Goal: Transaction & Acquisition: Obtain resource

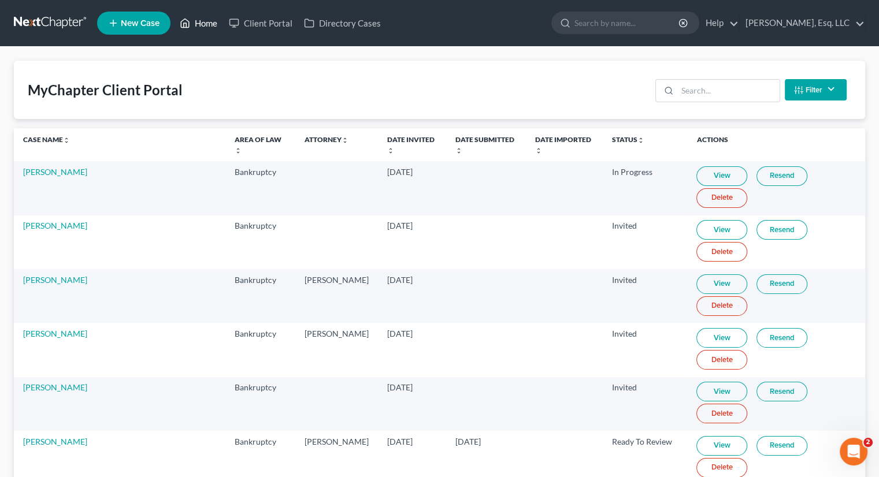
click at [197, 18] on link "Home" at bounding box center [198, 23] width 49 height 21
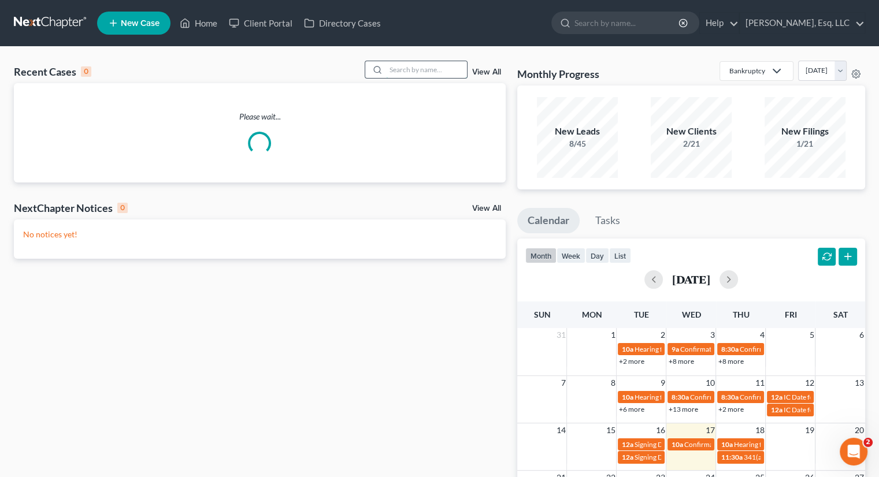
click at [401, 71] on input "search" at bounding box center [426, 69] width 81 height 17
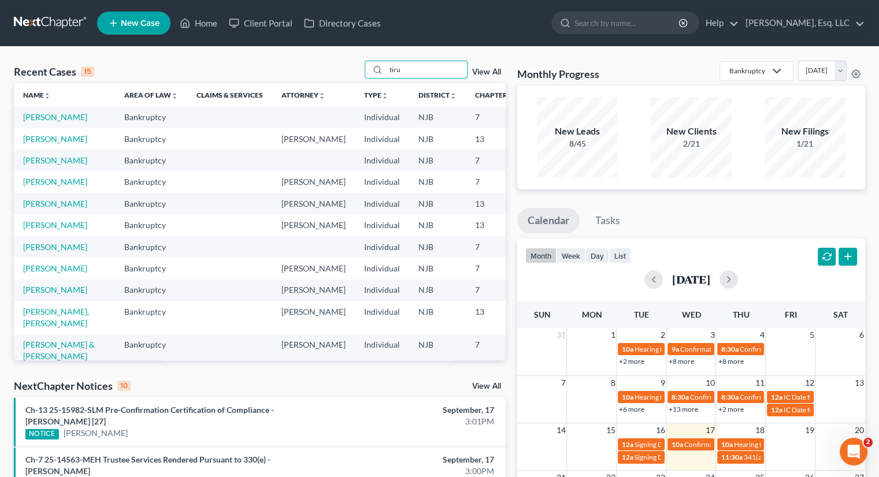
type input "tiru"
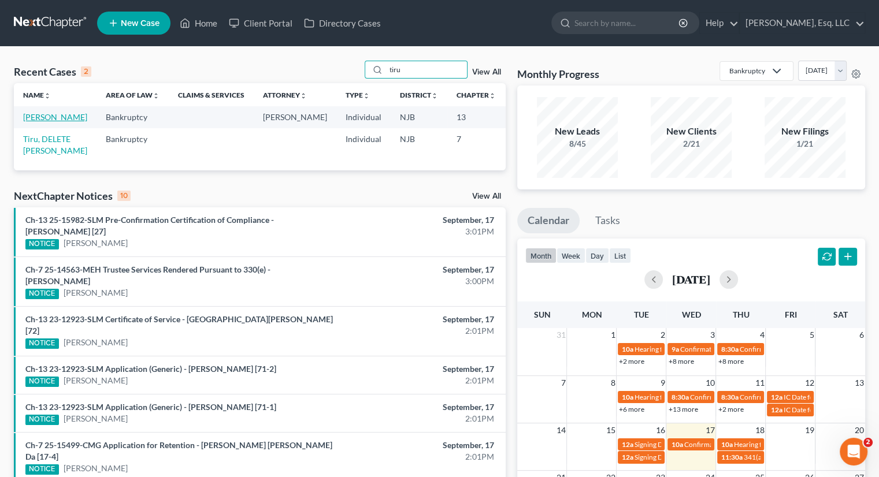
click at [29, 122] on link "[PERSON_NAME]" at bounding box center [55, 117] width 64 height 10
select select "0"
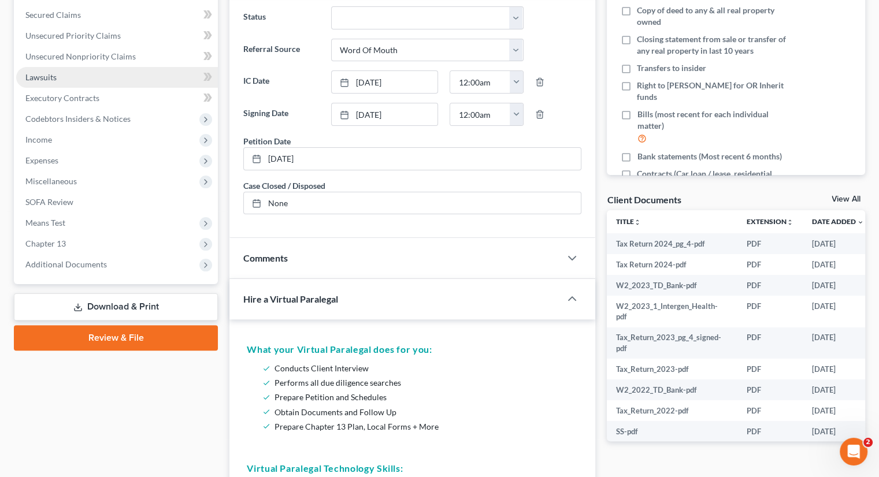
scroll to position [289, 0]
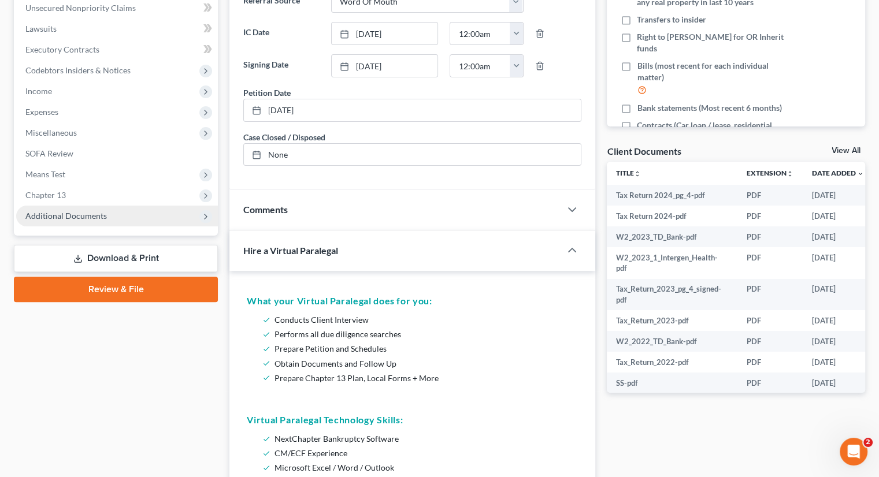
click at [84, 214] on span "Additional Documents" at bounding box center [65, 216] width 81 height 10
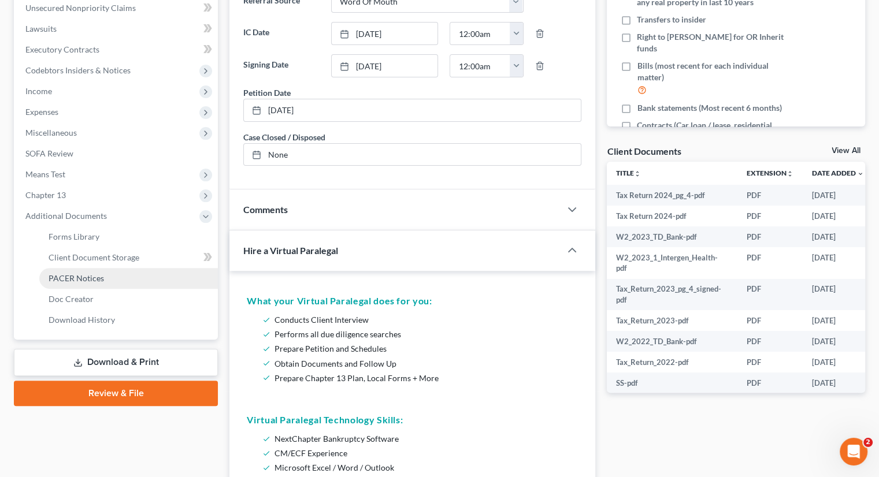
click at [92, 276] on span "PACER Notices" at bounding box center [76, 278] width 55 height 10
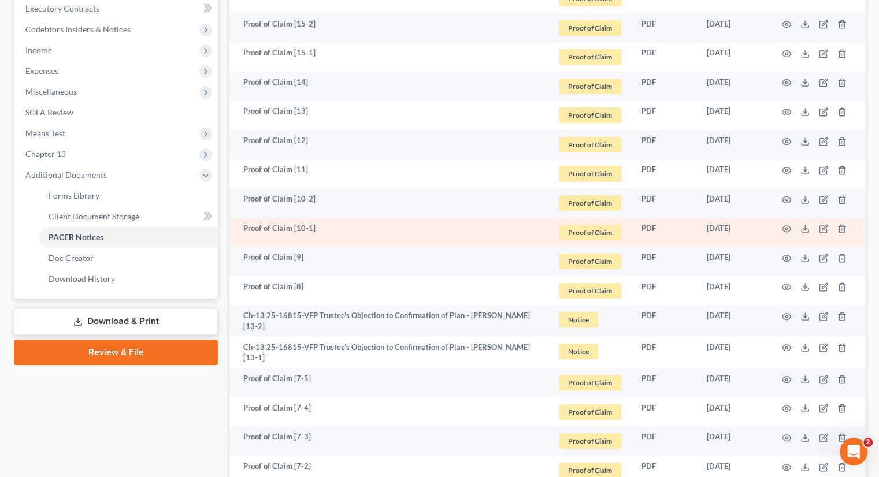
scroll to position [347, 0]
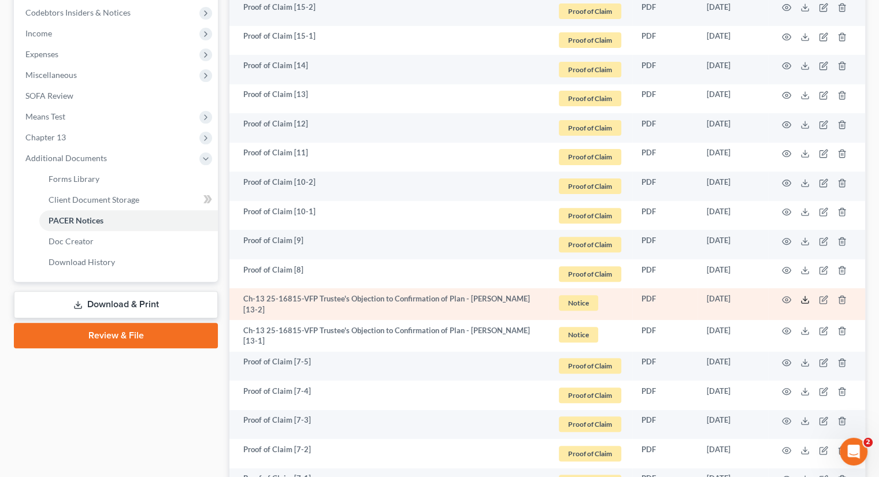
click at [806, 296] on icon at bounding box center [804, 299] width 9 height 9
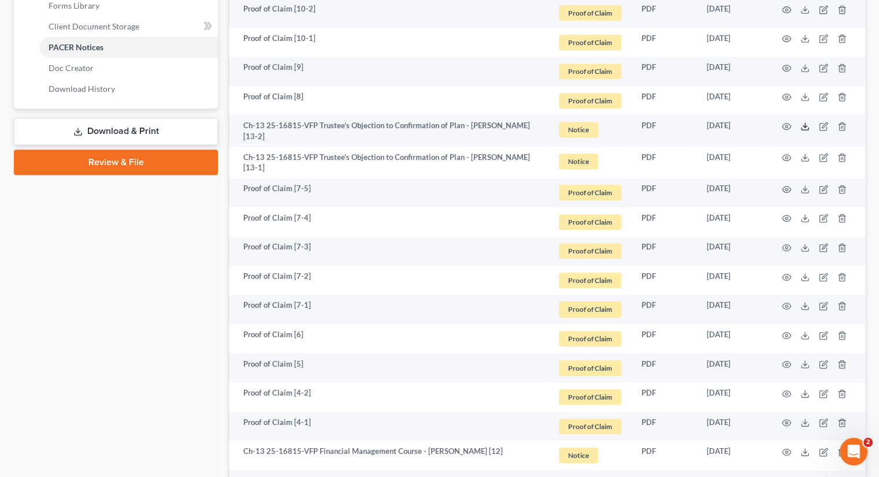
scroll to position [925, 0]
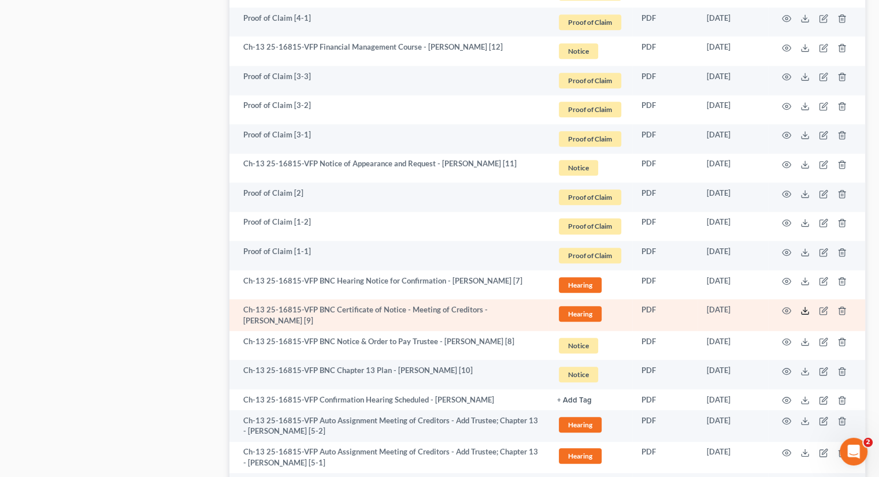
click at [804, 306] on icon at bounding box center [804, 310] width 9 height 9
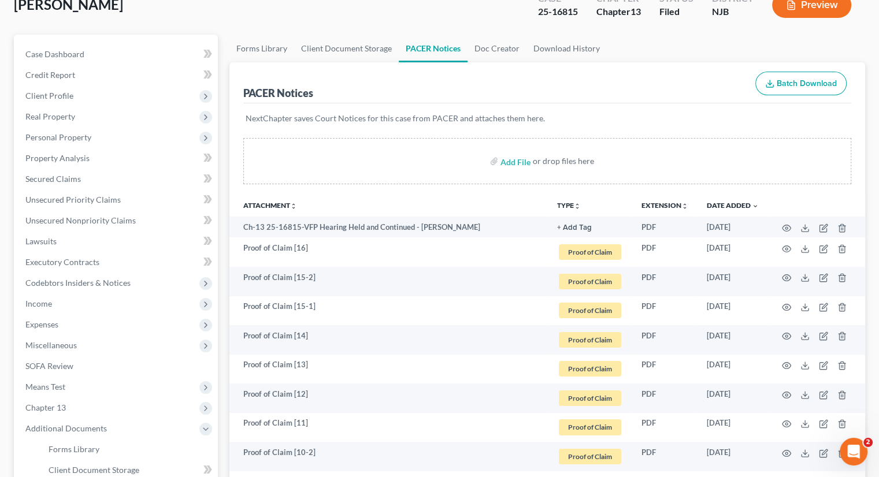
scroll to position [75, 0]
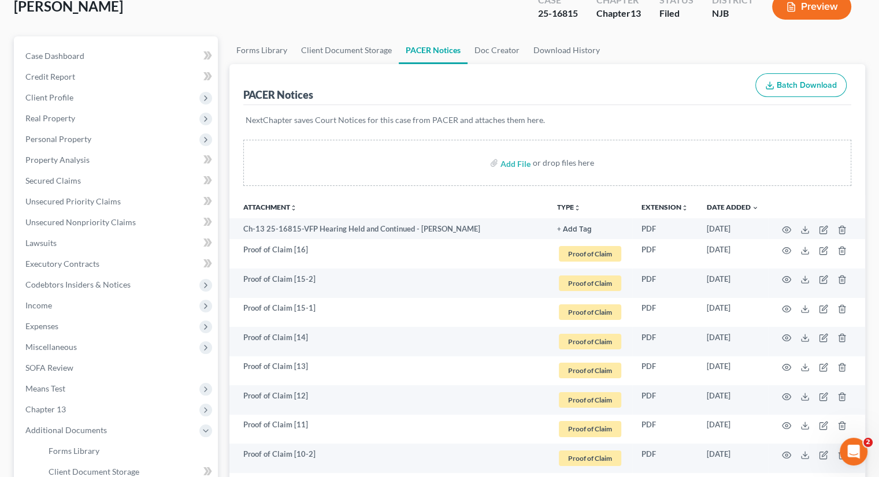
drag, startPoint x: 118, startPoint y: 4, endPoint x: 148, endPoint y: 12, distance: 30.4
click at [118, 4] on div "[PERSON_NAME] Upgraded Case 25-16815 Chapter Chapter 13 Status [GEOGRAPHIC_DATA…" at bounding box center [439, 11] width 851 height 50
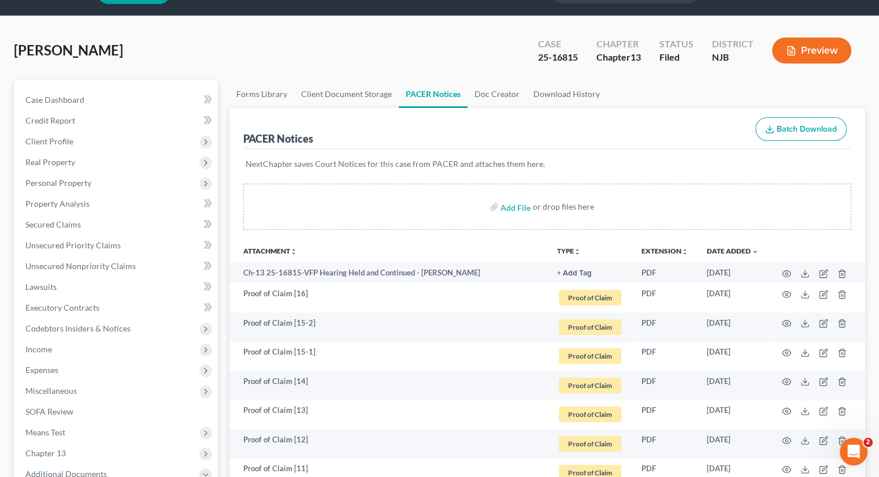
scroll to position [0, 0]
